Goal: Information Seeking & Learning: Find specific page/section

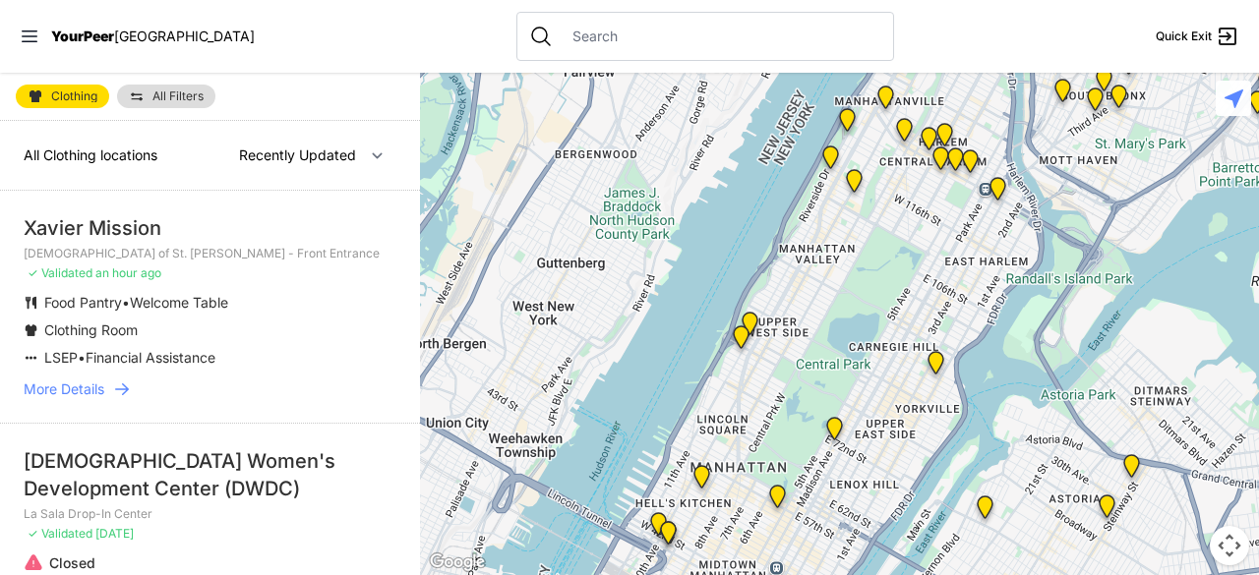
click at [101, 394] on span "More Details" at bounding box center [64, 390] width 81 height 20
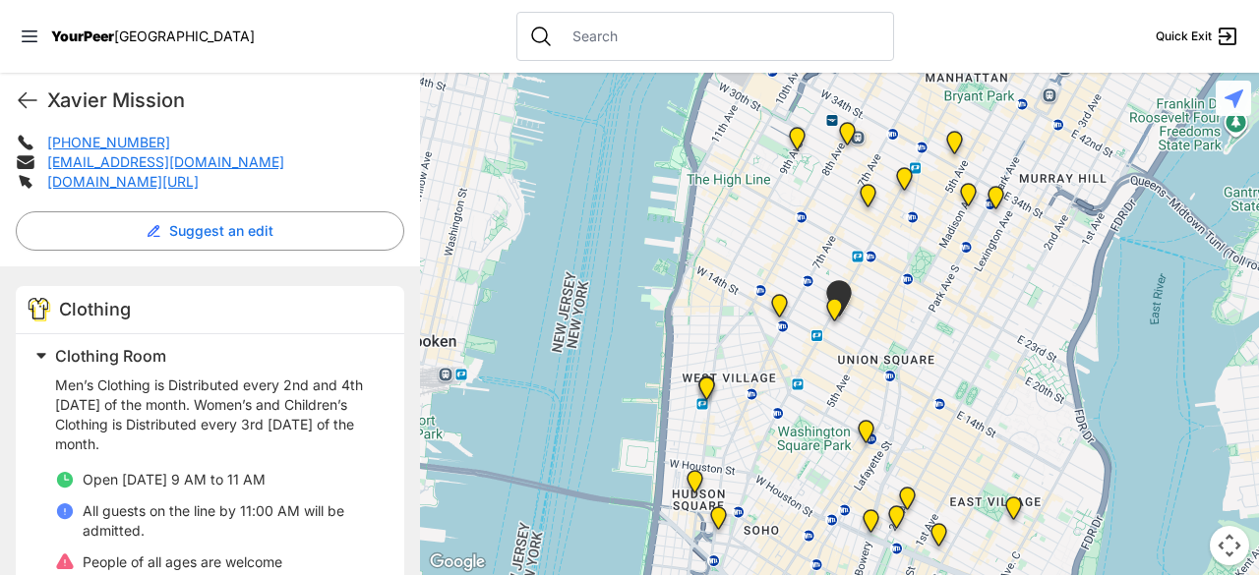
scroll to position [458, 0]
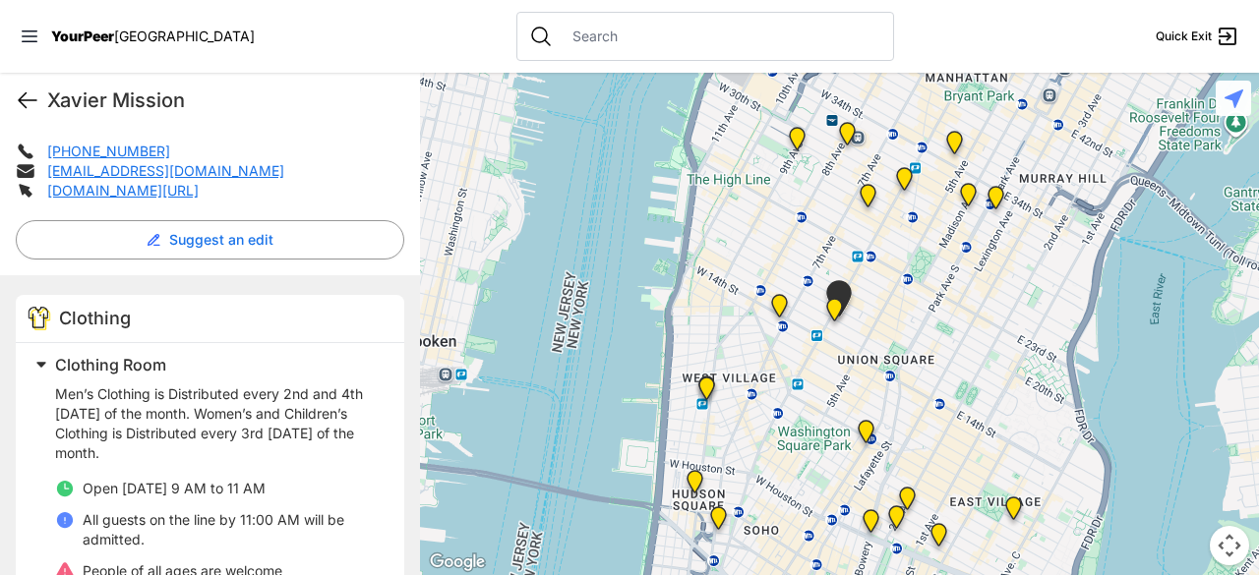
click at [33, 99] on icon at bounding box center [28, 100] width 18 height 15
select select "recentlyUpdated"
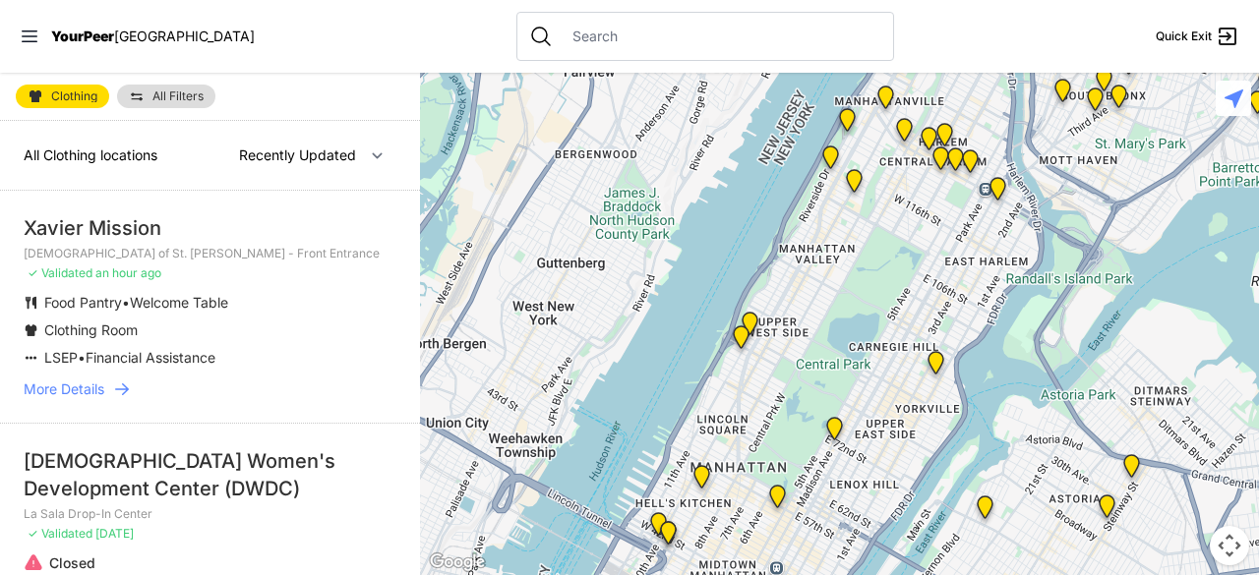
click at [315, 375] on li "Xavier Mission Church of St. Francis Xavier - Front Entrance ✓ Validated an hou…" at bounding box center [210, 307] width 420 height 232
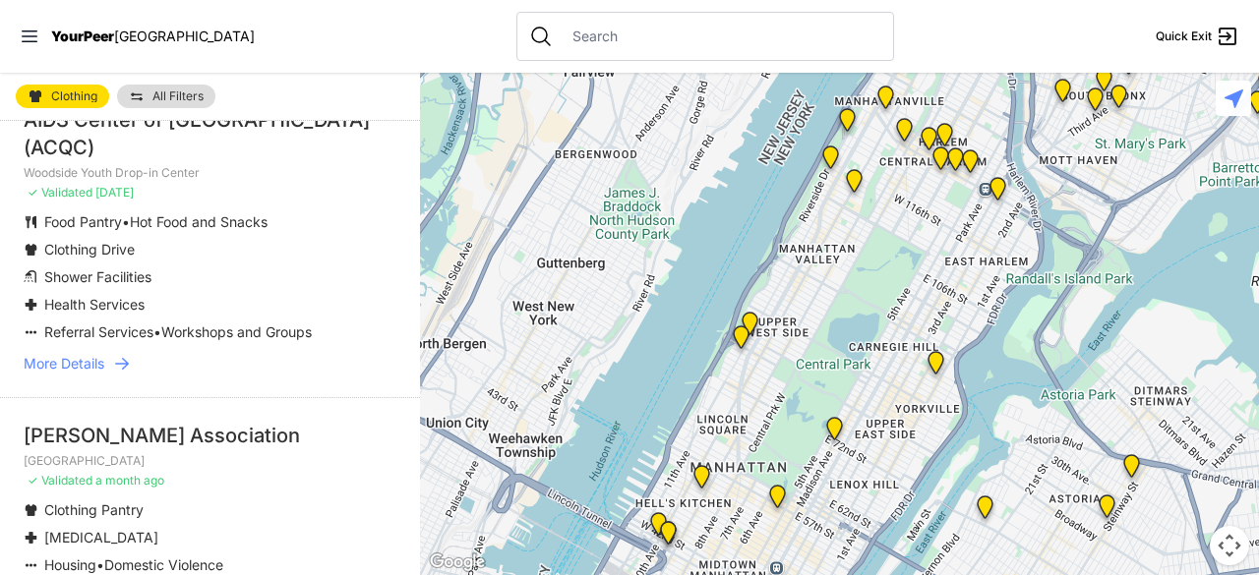
scroll to position [879, 0]
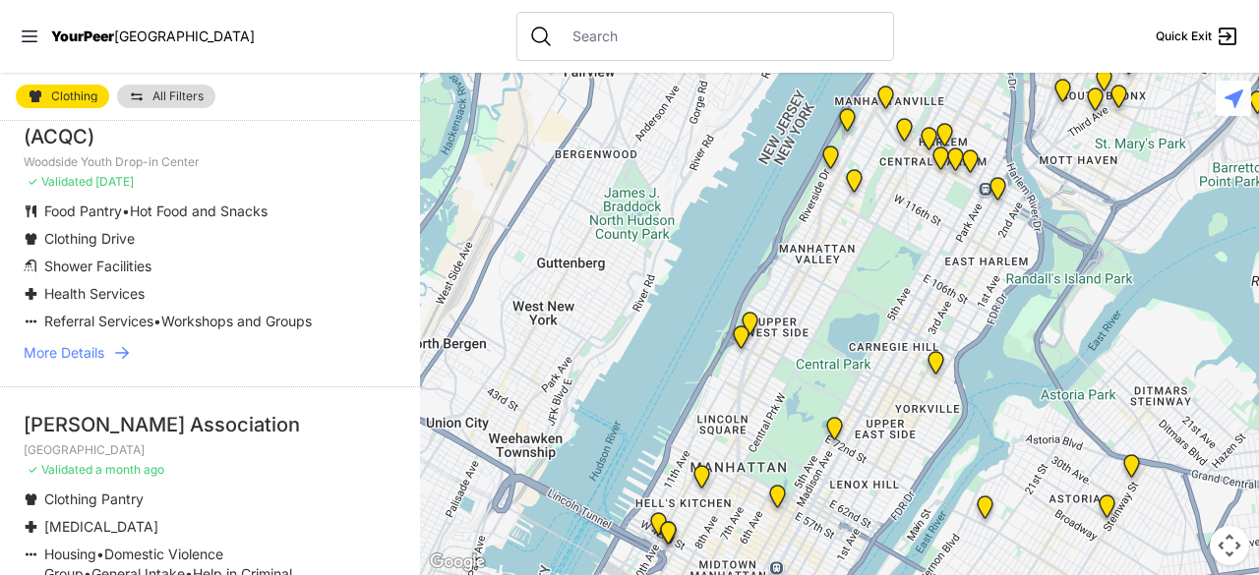
click at [102, 363] on span "More Details" at bounding box center [64, 353] width 81 height 20
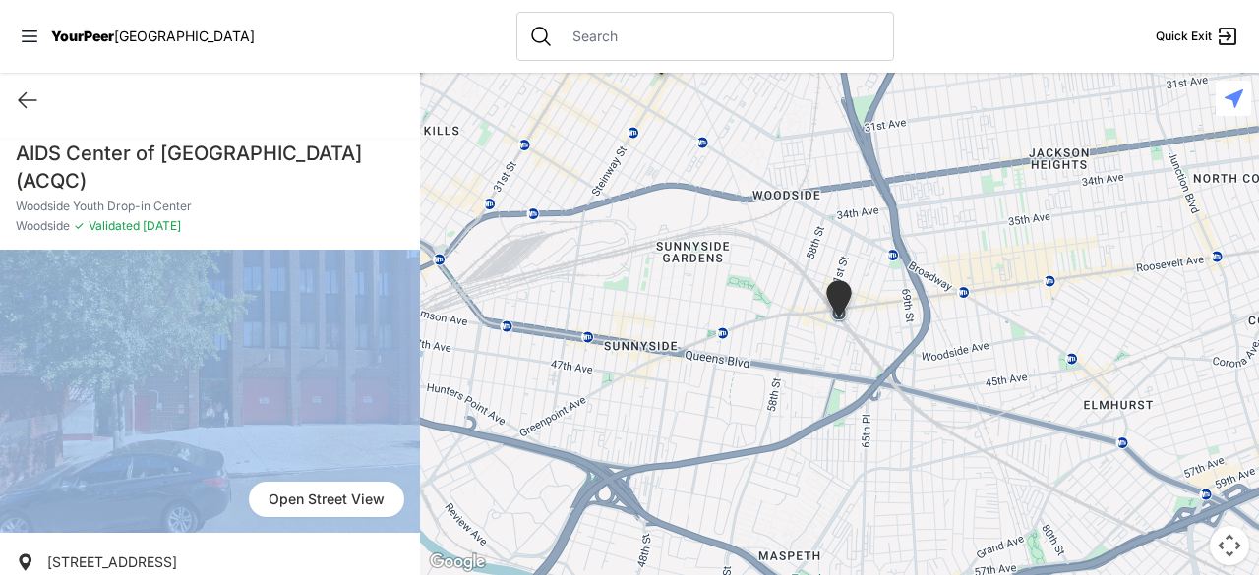
drag, startPoint x: 406, startPoint y: 190, endPoint x: 403, endPoint y: 238, distance: 48.3
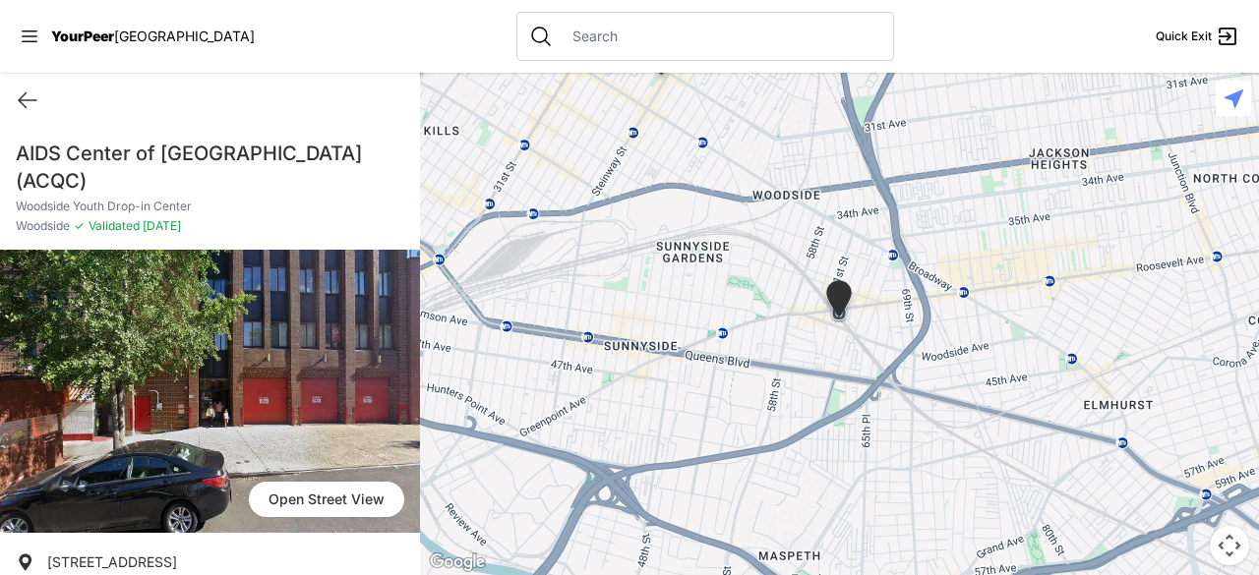
click at [390, 155] on h1 "AIDS Center of [GEOGRAPHIC_DATA] (ACQC)" at bounding box center [210, 167] width 388 height 55
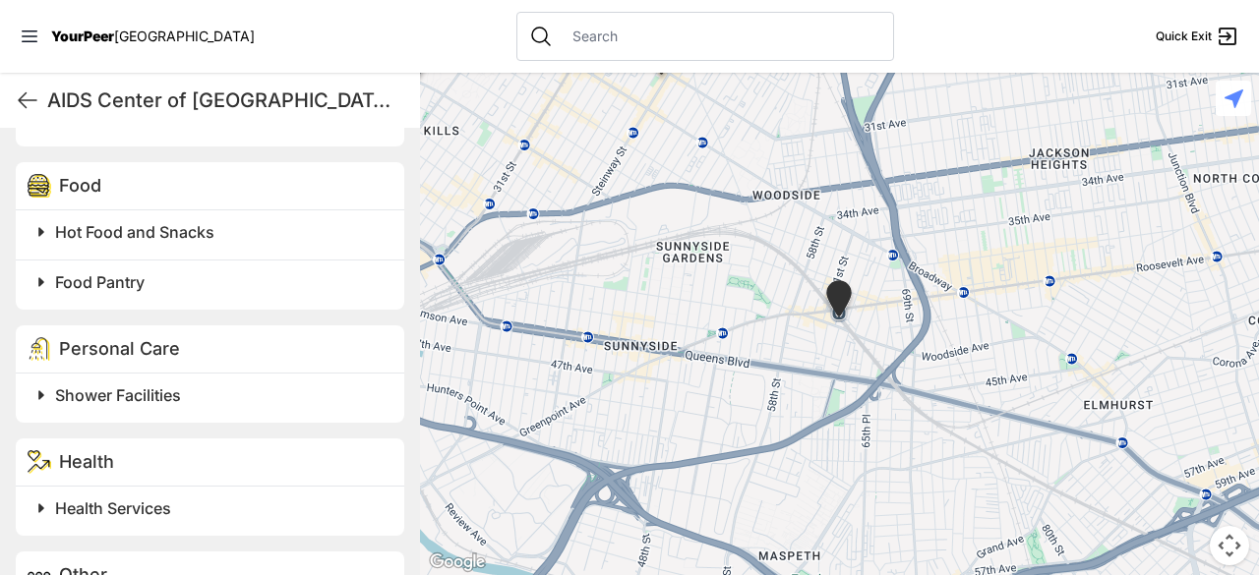
scroll to position [957, 0]
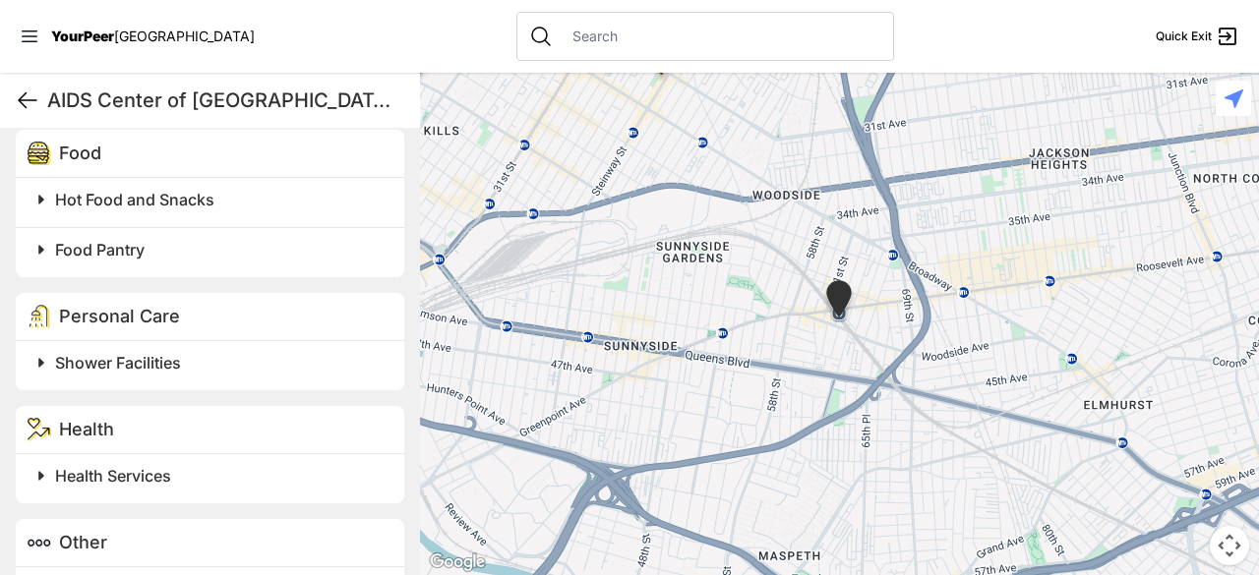
click at [18, 96] on icon at bounding box center [28, 101] width 24 height 24
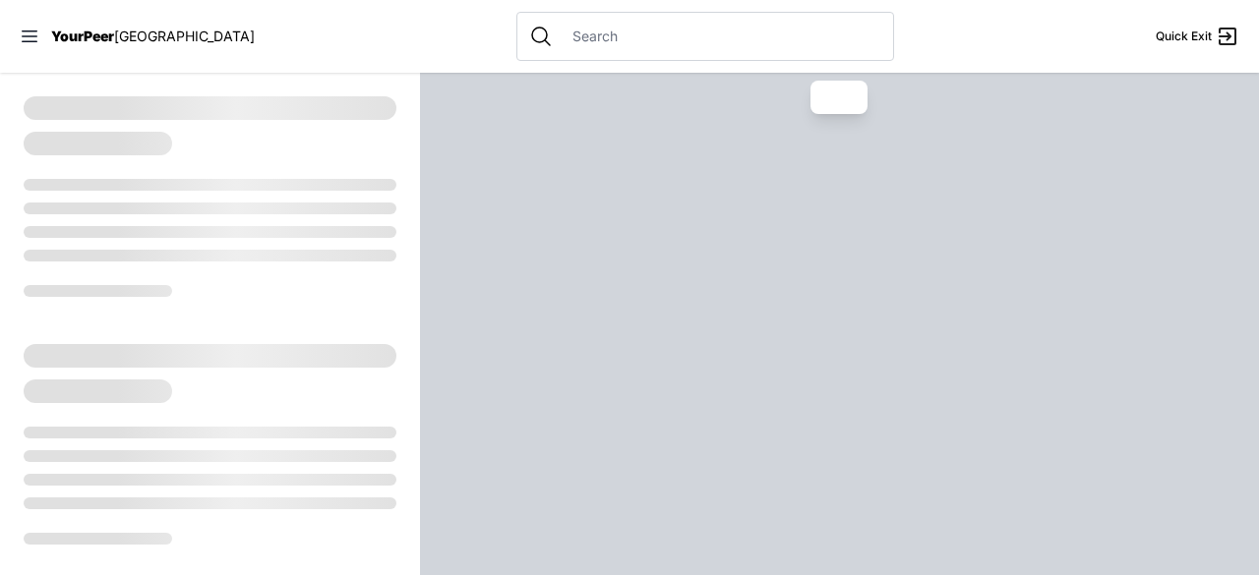
select select "recentlyUpdated"
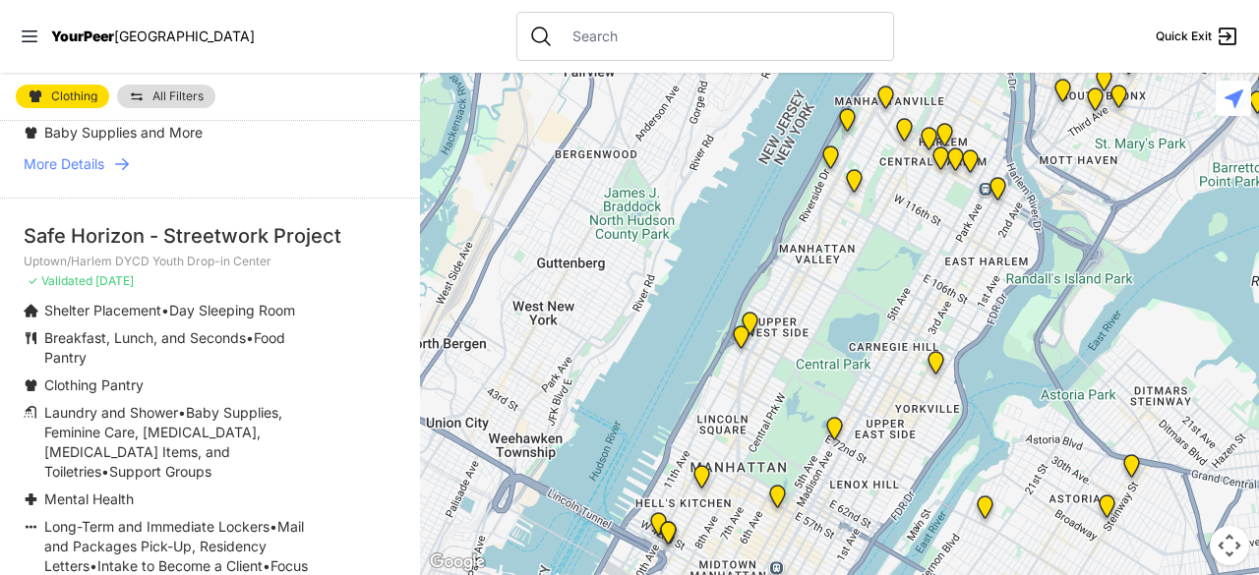
scroll to position [4760, 0]
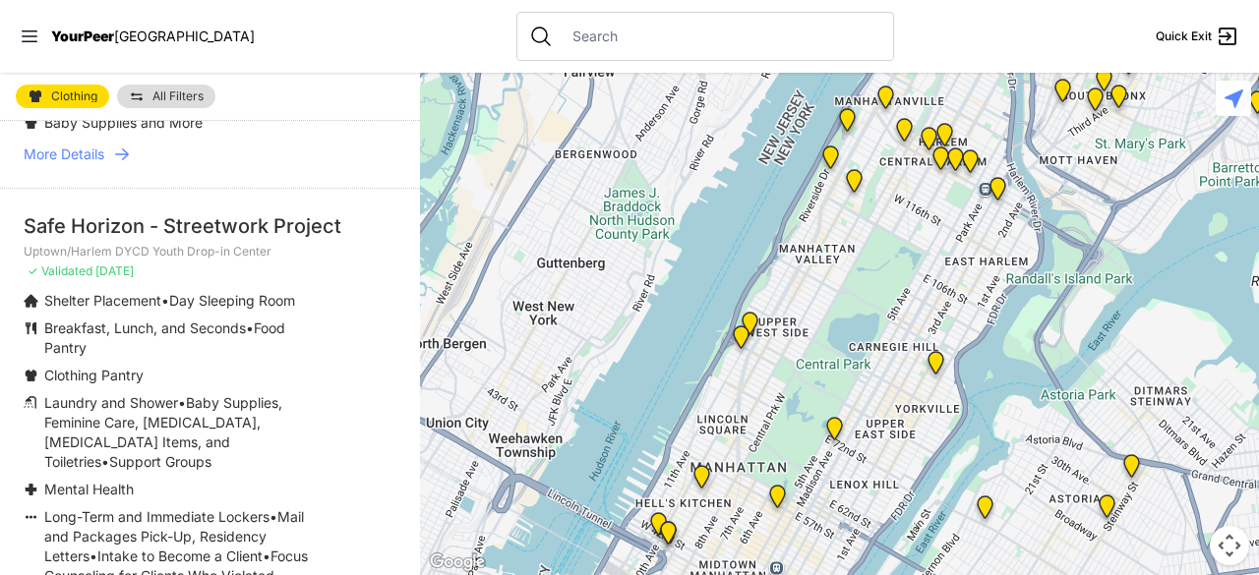
click at [149, 244] on p "Uptown/Harlem DYCD Youth Drop-in Center" at bounding box center [210, 252] width 373 height 16
click at [94, 236] on li "Safe Horizon - Streetwork Project Uptown/[GEOGRAPHIC_DATA] DYCD Youth Drop-in C…" at bounding box center [210, 444] width 420 height 512
click at [106, 223] on div "Safe Horizon - Streetwork Project" at bounding box center [210, 226] width 373 height 28
drag, startPoint x: 407, startPoint y: 471, endPoint x: 358, endPoint y: 446, distance: 55.0
click at [358, 446] on ul "Shelter Placement • Day Sleeping Room Breakfast, Lunch, and Seconds • Food Pant…" at bounding box center [210, 468] width 373 height 354
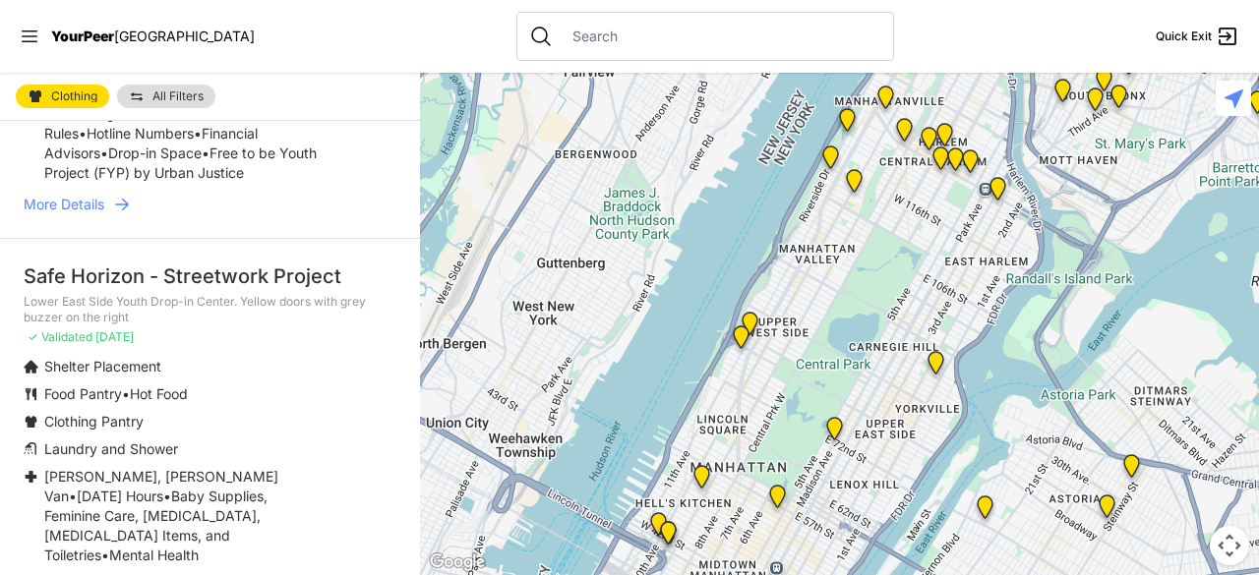
scroll to position [5242, 0]
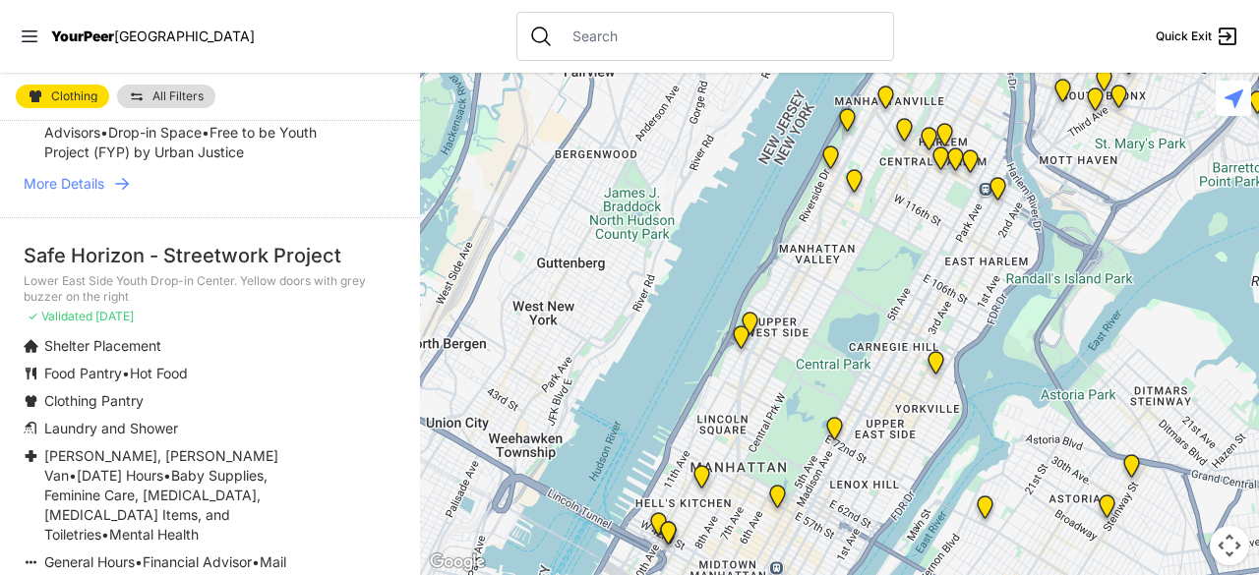
click at [99, 194] on span "More Details" at bounding box center [64, 184] width 81 height 20
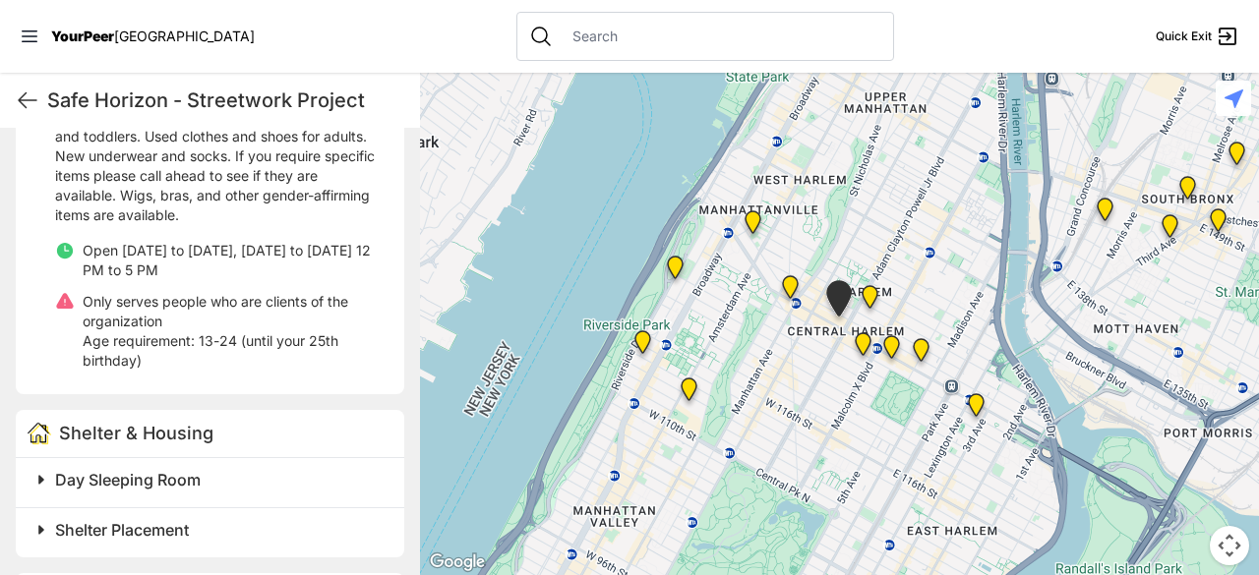
scroll to position [763, 0]
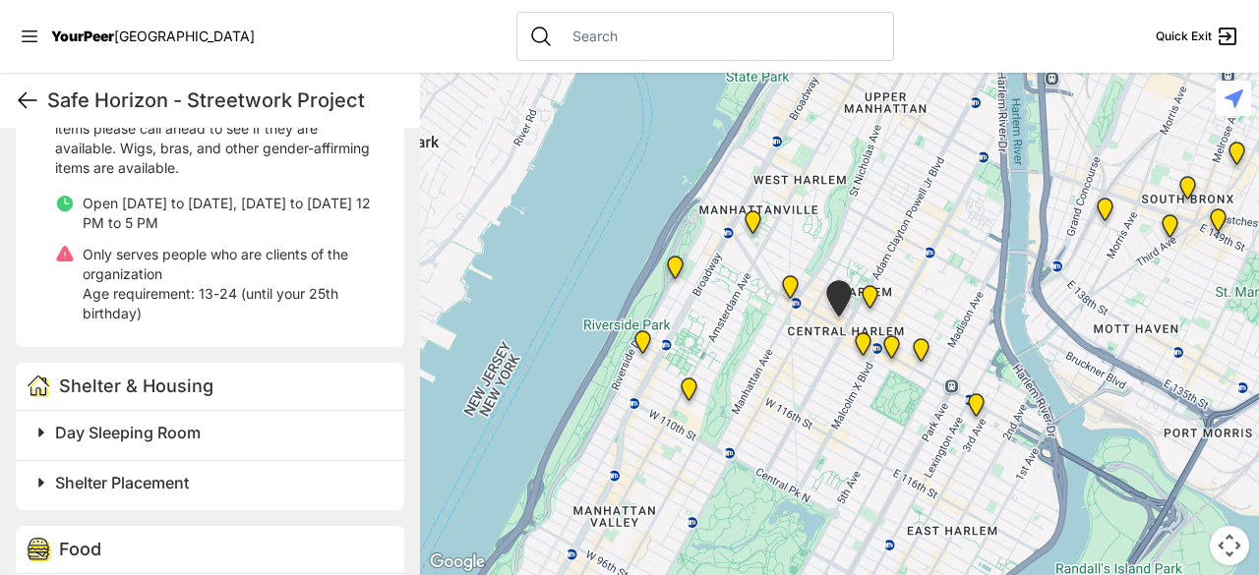
click at [19, 97] on icon at bounding box center [28, 101] width 24 height 24
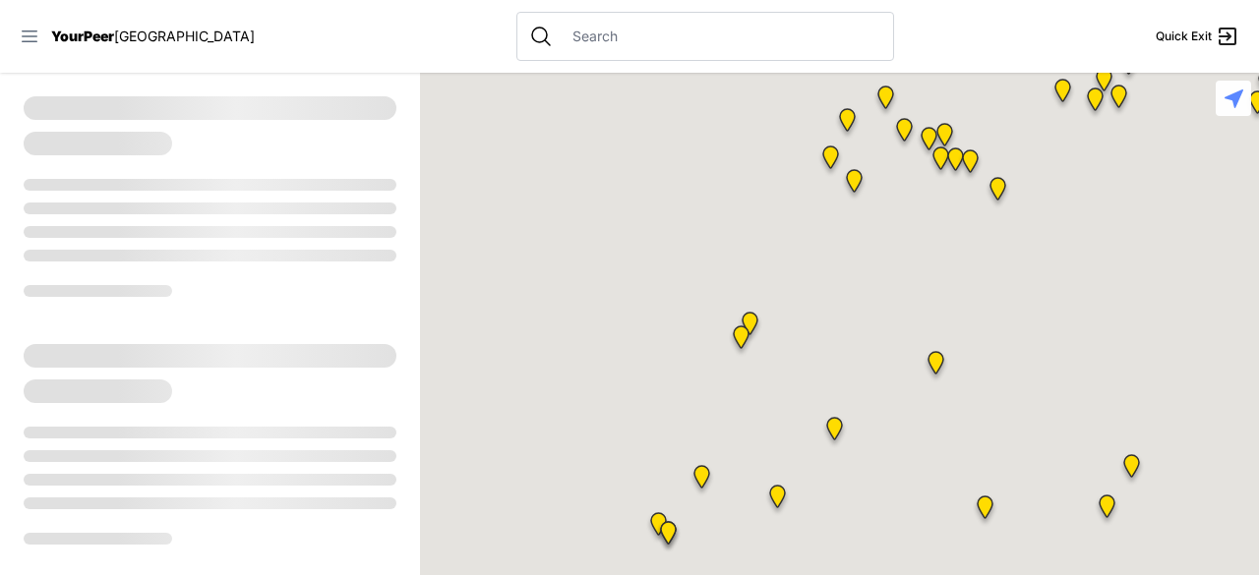
select select "recentlyUpdated"
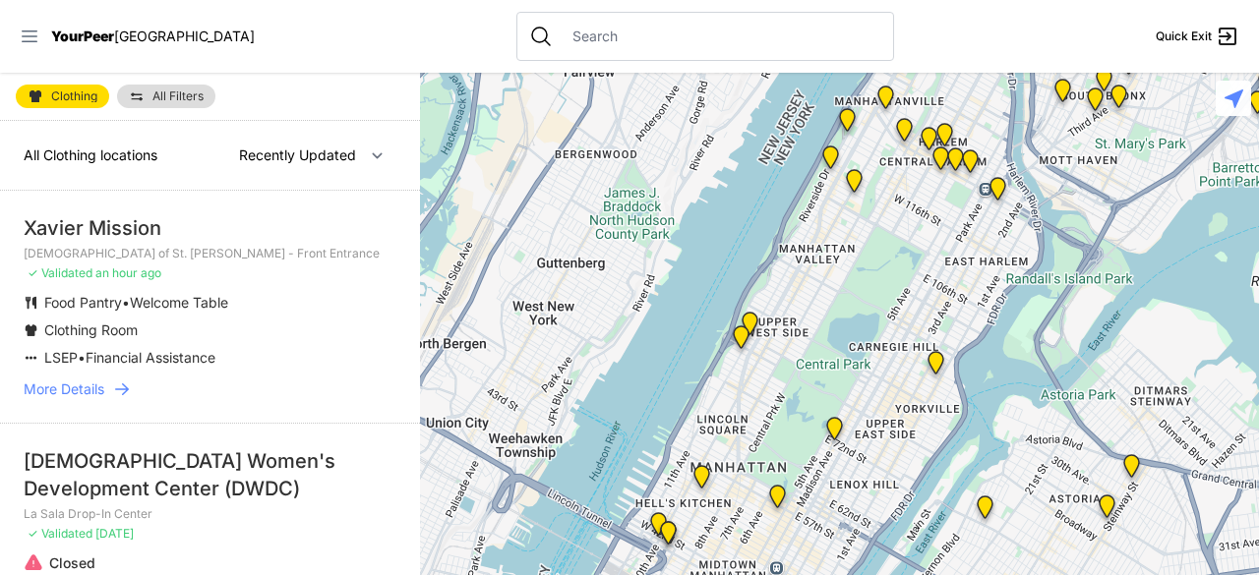
click at [25, 33] on icon at bounding box center [30, 37] width 20 height 20
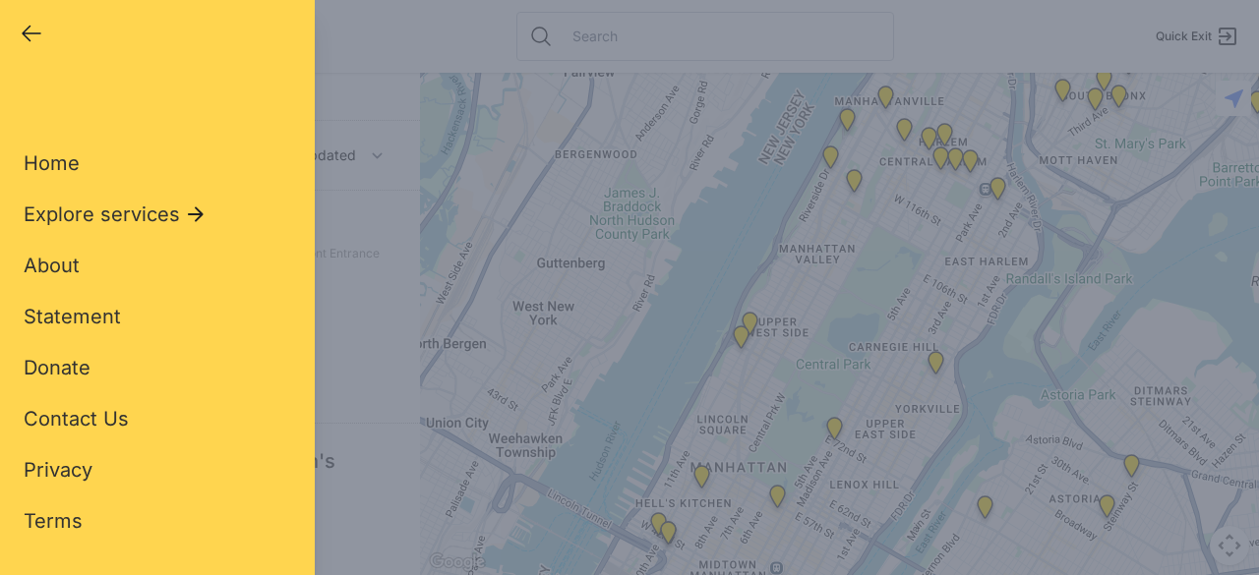
click at [25, 33] on icon "button" at bounding box center [32, 34] width 18 height 15
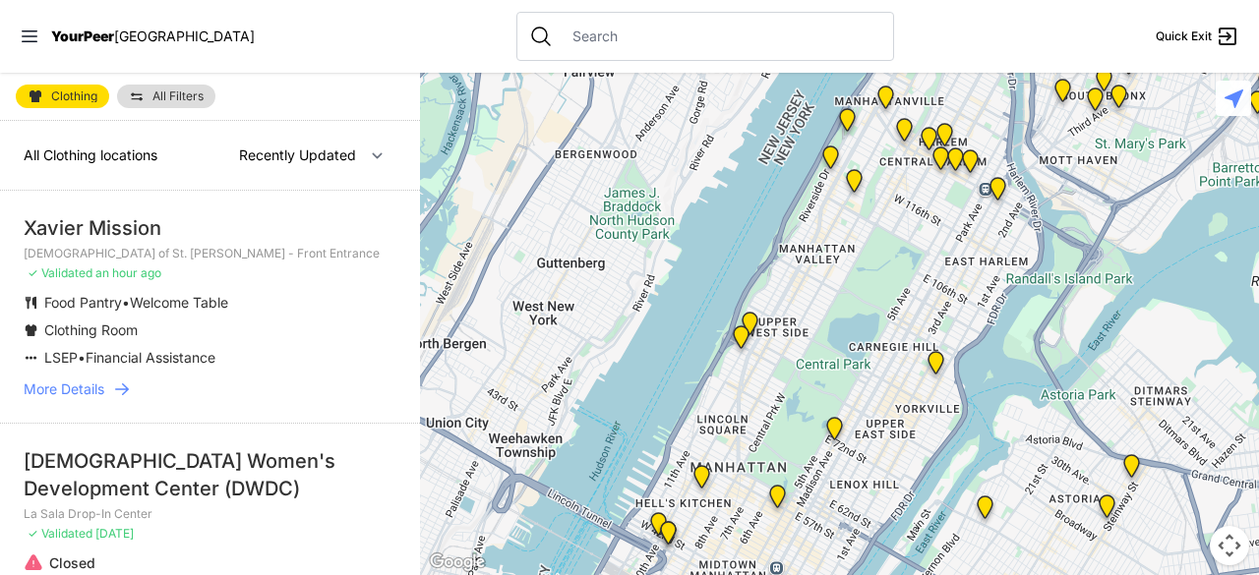
click at [158, 115] on div "Clothing All Filters" at bounding box center [210, 97] width 420 height 48
click at [153, 91] on span "All Filters" at bounding box center [177, 96] width 51 height 12
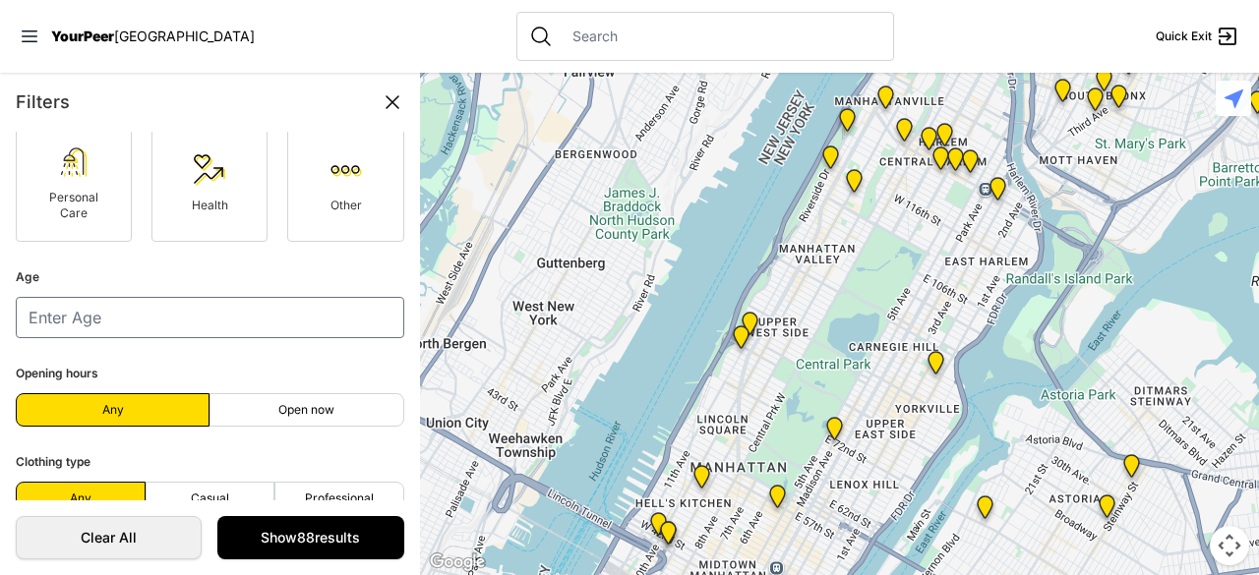
scroll to position [199, 0]
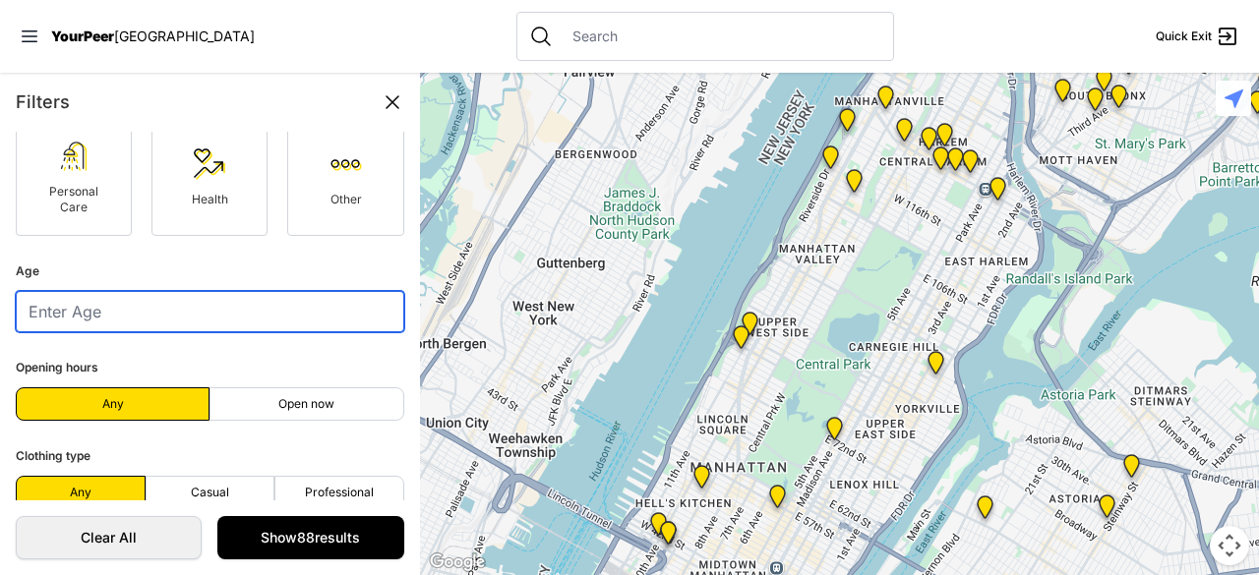
click at [106, 311] on input "number" at bounding box center [210, 311] width 388 height 41
type input "0"
click at [384, 311] on input "0" at bounding box center [210, 311] width 388 height 41
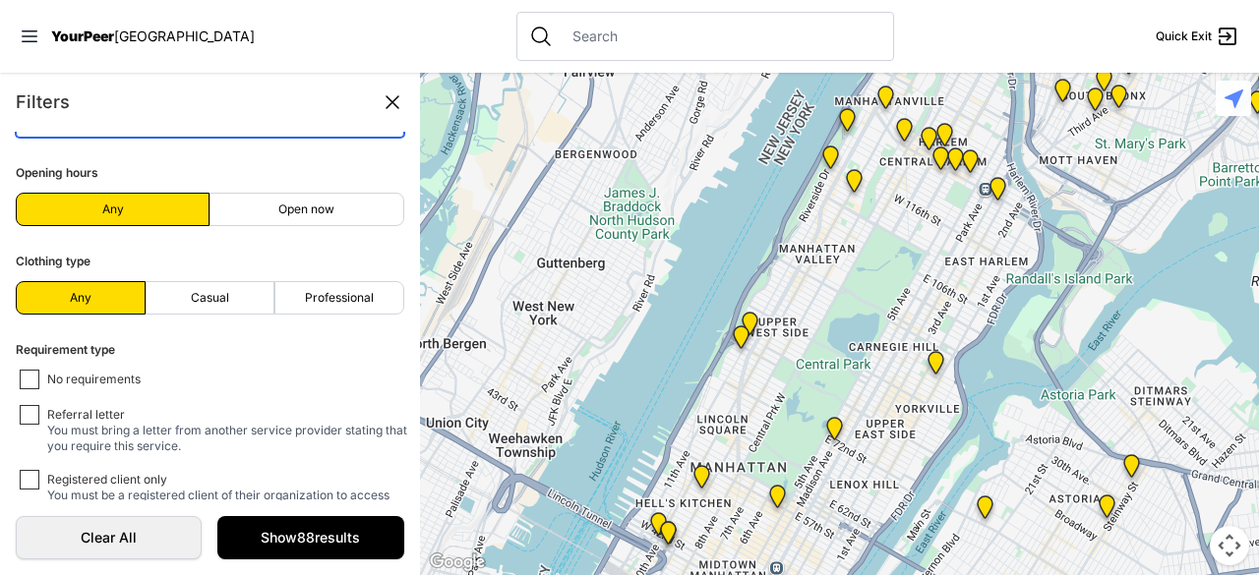
scroll to position [417, 0]
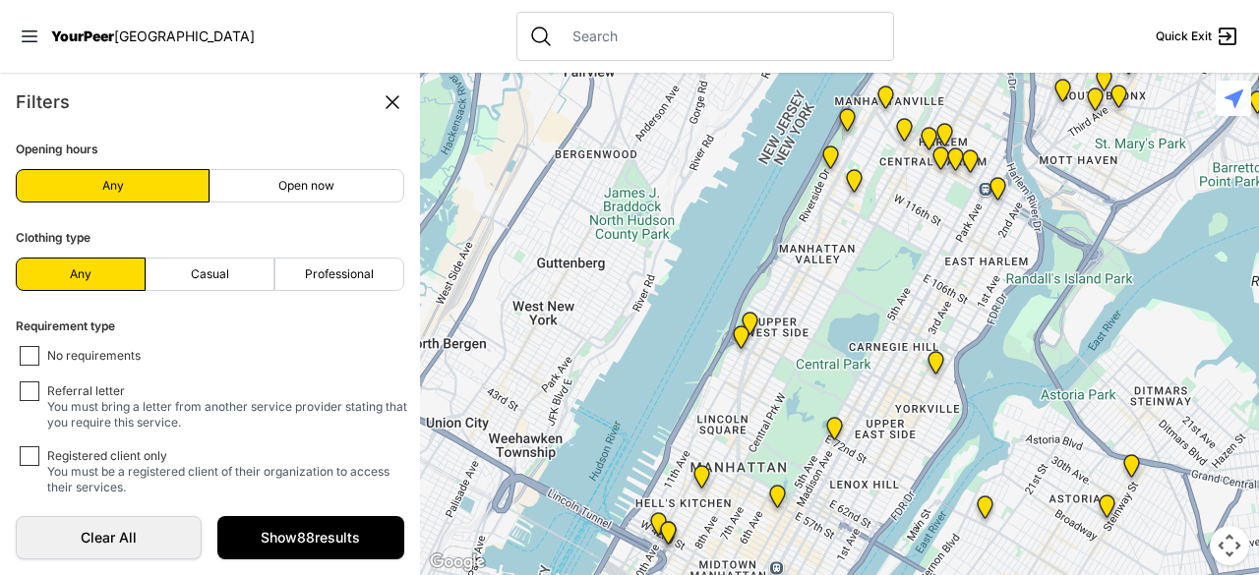
type input "51"
click at [339, 189] on label "Open now" at bounding box center [306, 185] width 194 height 33
click at [307, 187] on input "Open now" at bounding box center [306, 186] width 1 height 1
radio input "true"
click at [299, 186] on span "Open now" at bounding box center [306, 186] width 56 height 16
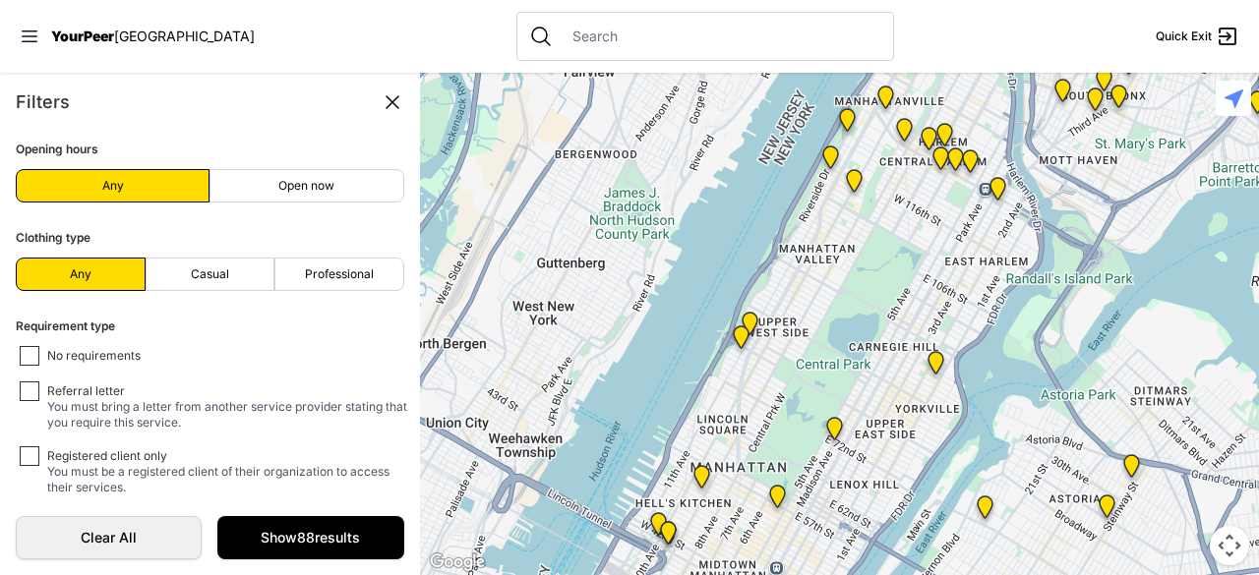
click at [306, 186] on input "Open now" at bounding box center [306, 186] width 1 height 1
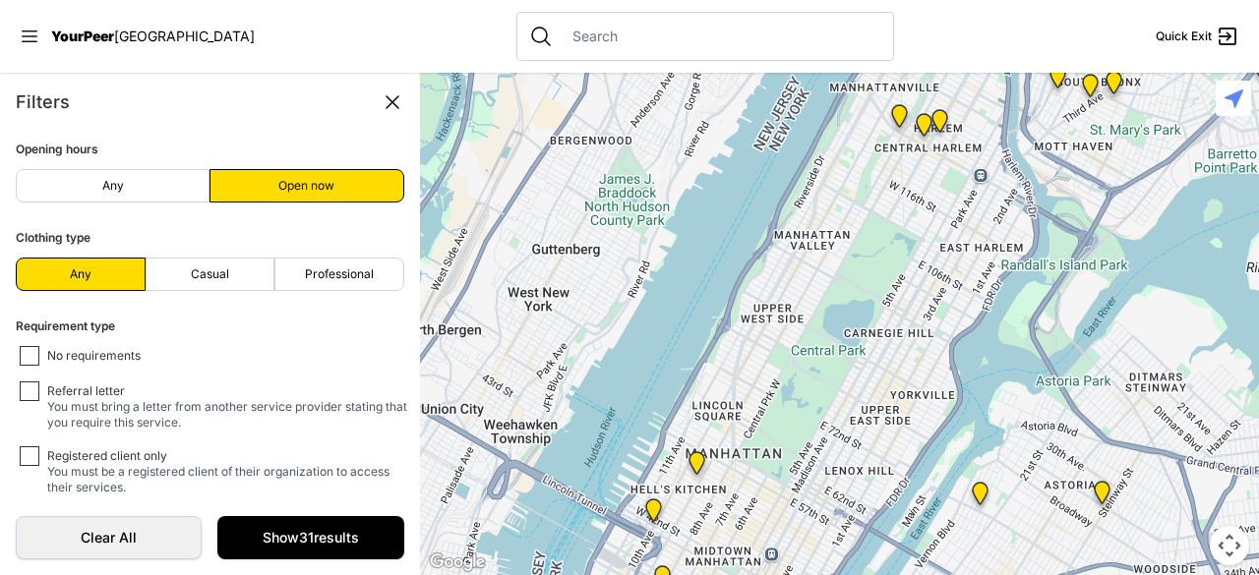
scroll to position [427, 0]
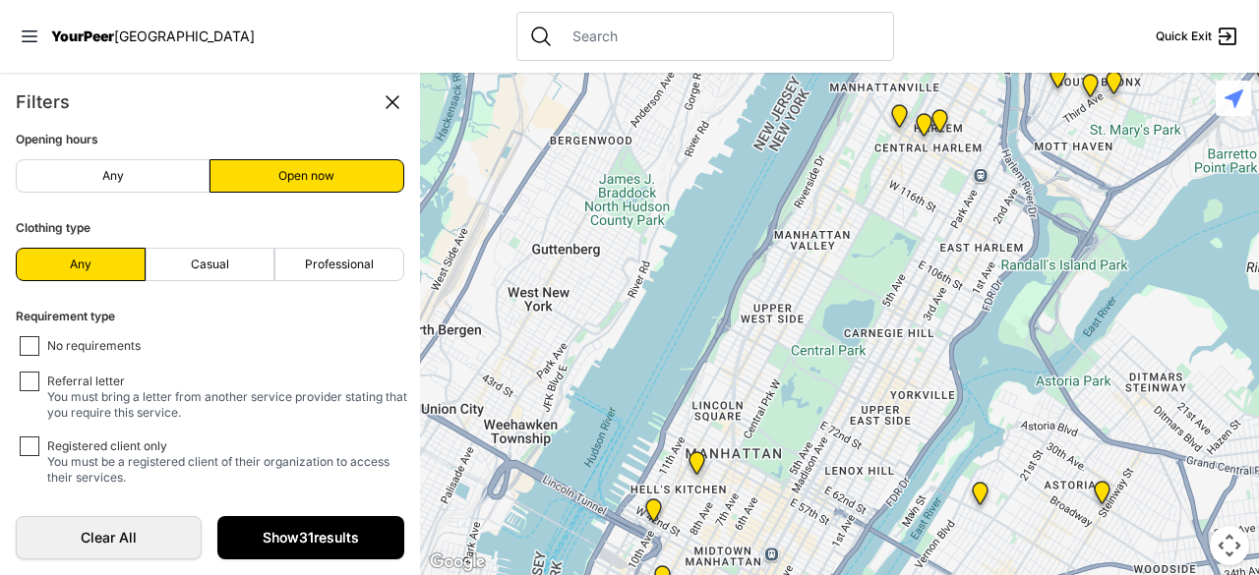
click at [334, 533] on link "Show 31 results" at bounding box center [310, 537] width 186 height 43
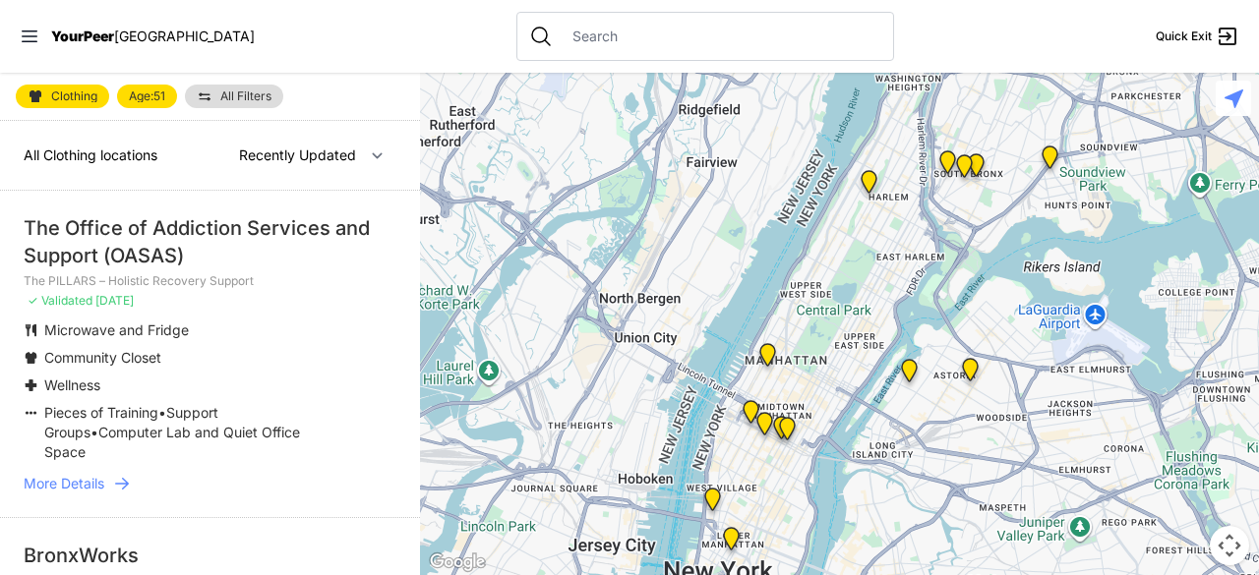
click at [63, 474] on span "More Details" at bounding box center [64, 484] width 81 height 20
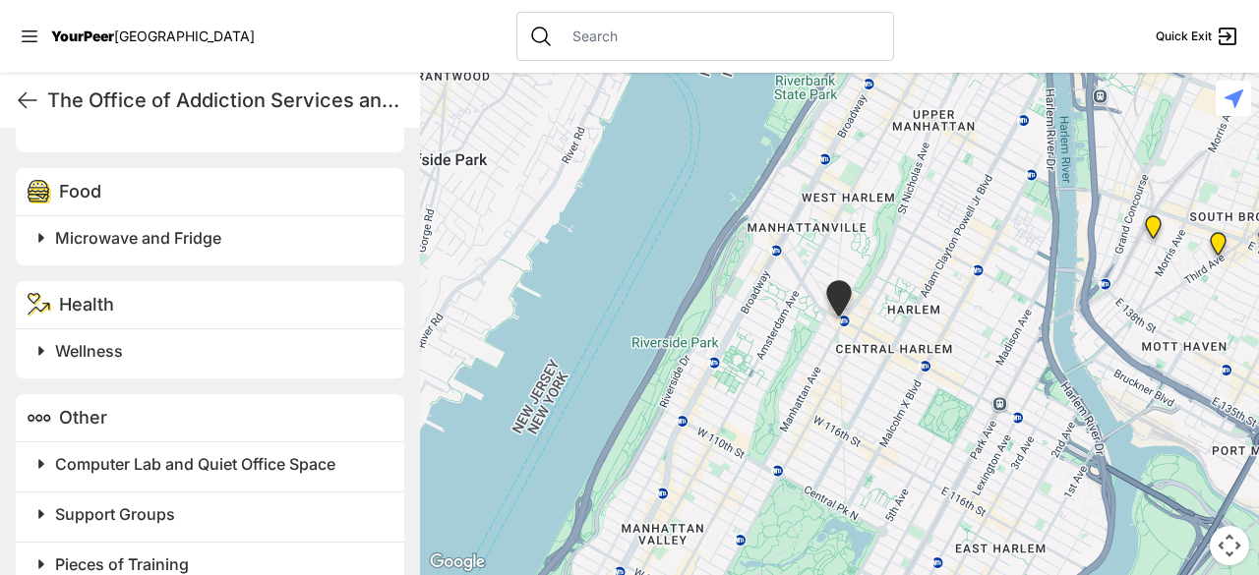
scroll to position [842, 0]
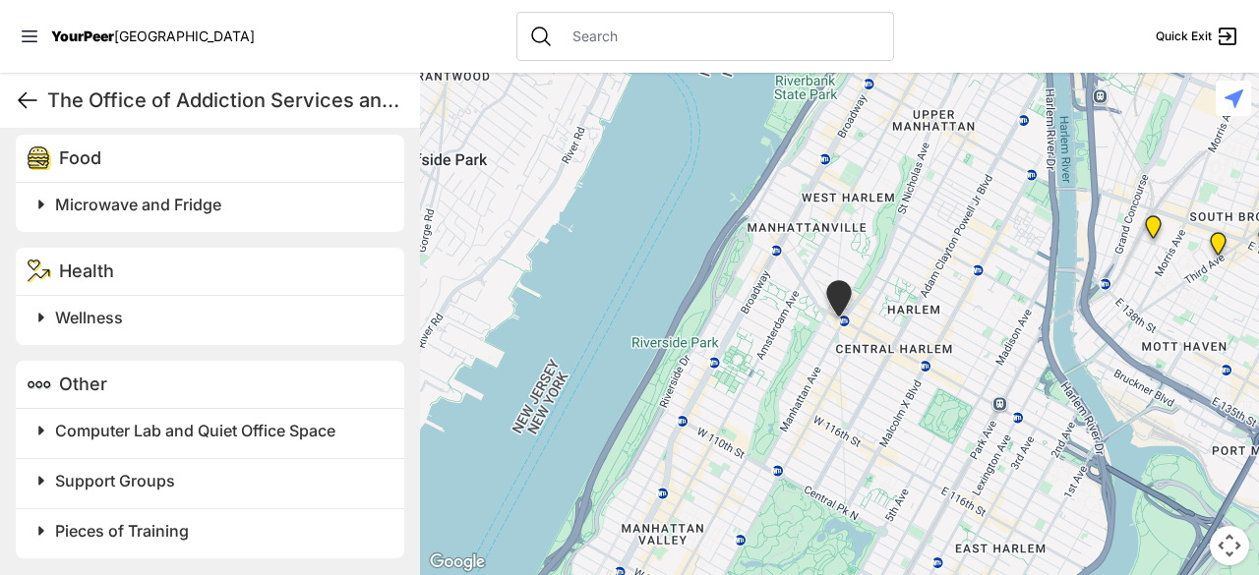
click at [35, 99] on icon at bounding box center [28, 100] width 18 height 15
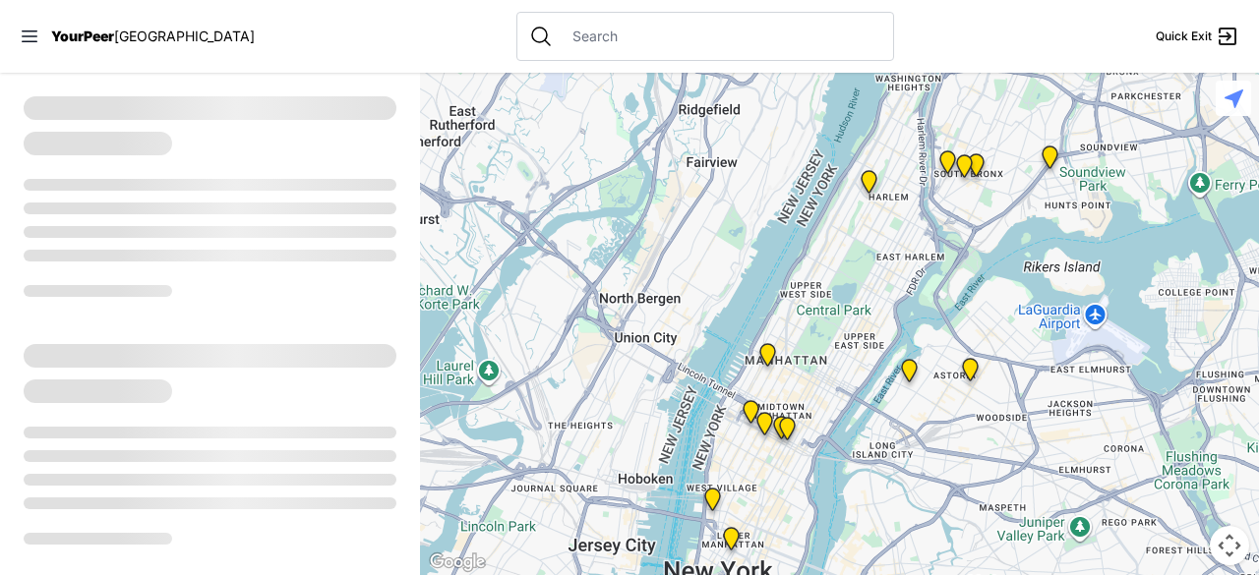
click at [1029, 218] on div at bounding box center [839, 324] width 839 height 503
click at [841, 10] on nav "YourPeer [GEOGRAPHIC_DATA] Quick Exit" at bounding box center [629, 36] width 1259 height 73
click at [964, 104] on div at bounding box center [839, 324] width 839 height 503
click at [840, 33] on nav "YourPeer [GEOGRAPHIC_DATA] Quick Exit" at bounding box center [629, 36] width 1259 height 73
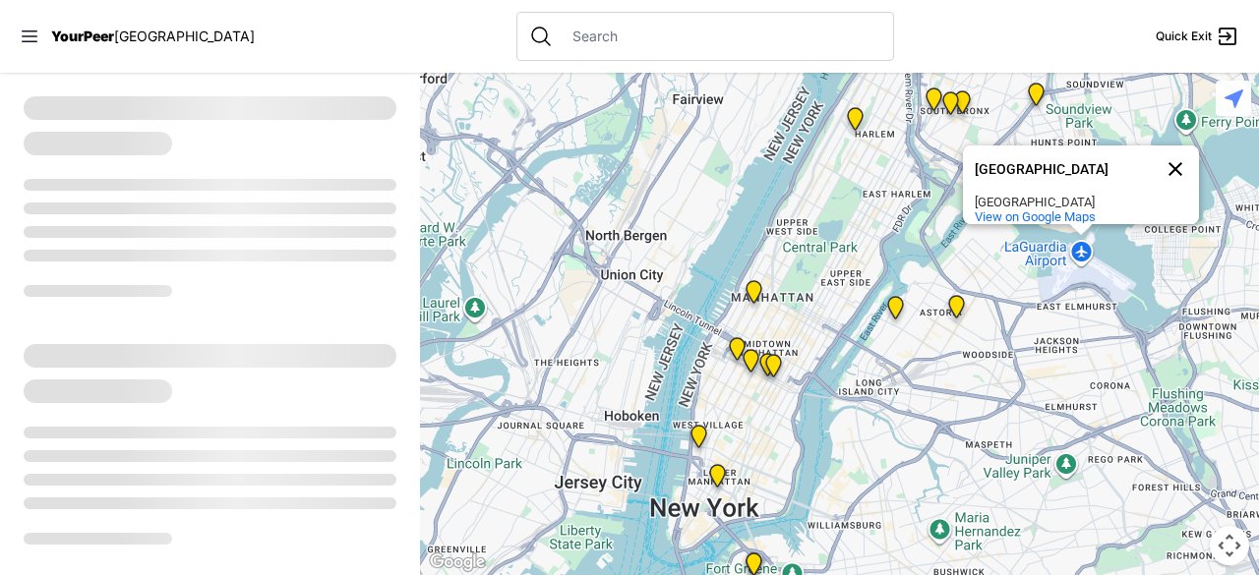
click at [1176, 154] on button "Close" at bounding box center [1175, 169] width 47 height 47
